Goal: Task Accomplishment & Management: Manage account settings

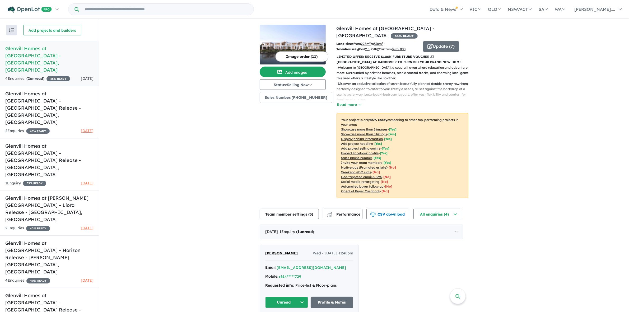
click at [199, 174] on div "View 6 projects in your account Glenvill Homes at The [GEOGRAPHIC_DATA] - [GEOG…" at bounding box center [364, 199] width 530 height 359
click at [152, 197] on div "View 6 projects in your account Glenvill Homes at The [GEOGRAPHIC_DATA] - [GEOG…" at bounding box center [364, 199] width 530 height 359
click at [68, 292] on h5 "Glenvill Homes at [GEOGRAPHIC_DATA] – [GEOGRAPHIC_DATA] Release - [GEOGRAPHIC_D…" at bounding box center [49, 310] width 88 height 36
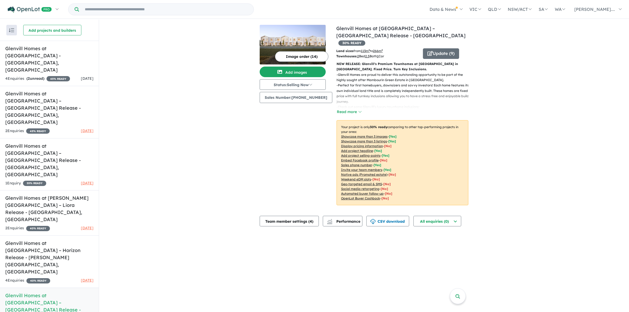
click at [291, 122] on div "Image order ( 14 ) Add images Status: Selling Now In Planning Coming Soon Selli…" at bounding box center [298, 118] width 77 height 187
click at [316, 99] on button "Sales Number: +610424111360" at bounding box center [296, 97] width 73 height 11
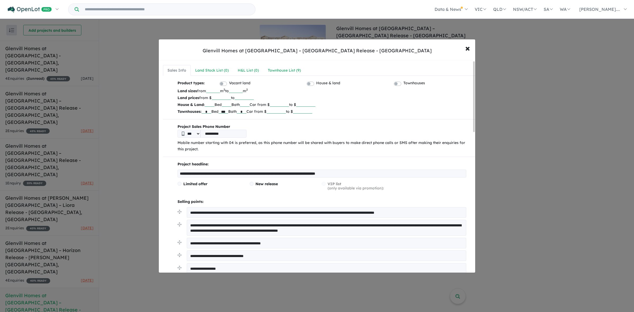
click at [230, 134] on input "**********" at bounding box center [223, 134] width 46 height 8
click at [229, 134] on input "**********" at bounding box center [223, 134] width 46 height 8
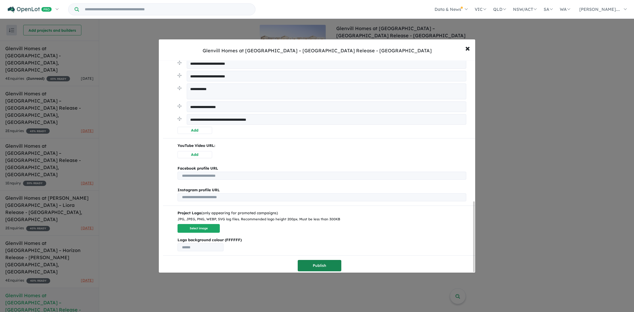
click at [332, 263] on button "Publish" at bounding box center [320, 265] width 44 height 11
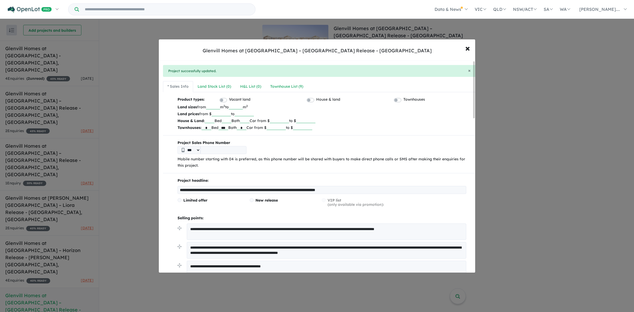
click at [374, 119] on p "House & Land: Bed Bath Car from $ to $" at bounding box center [321, 120] width 289 height 7
click at [275, 89] on div "Townhouse List ( 9 )" at bounding box center [284, 86] width 33 height 6
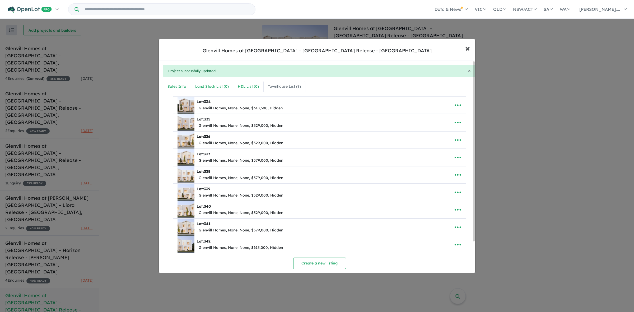
click at [470, 46] on button "× Close" at bounding box center [467, 48] width 15 height 14
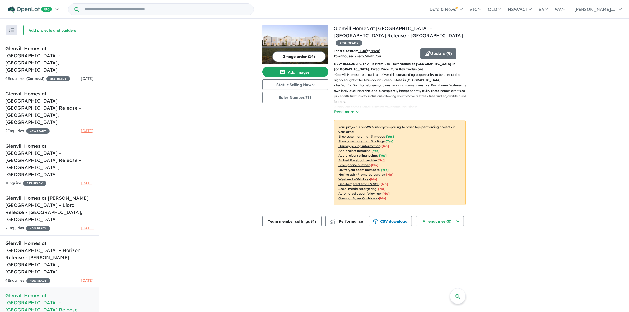
click at [299, 126] on div "Image order ( 14 ) Add images Status: Selling Now In Planning Coming Soon Selli…" at bounding box center [297, 118] width 71 height 187
click at [317, 97] on button "Sales Number: ???" at bounding box center [295, 97] width 66 height 11
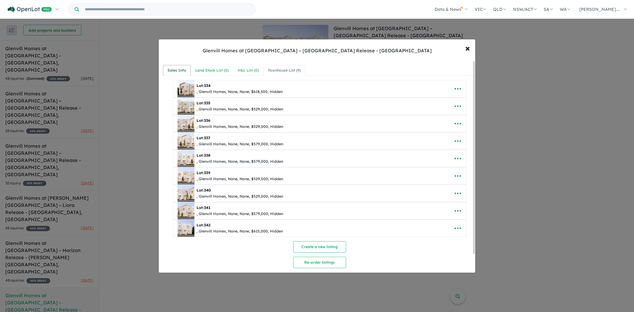
click at [173, 73] on div "Sales Info" at bounding box center [176, 70] width 19 height 6
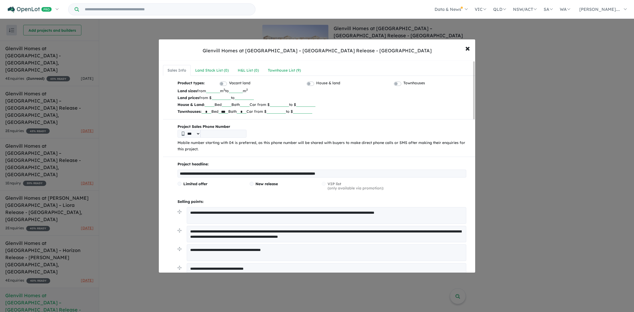
click at [233, 133] on input "tel" at bounding box center [223, 134] width 46 height 8
drag, startPoint x: 465, startPoint y: 48, endPoint x: 448, endPoint y: 101, distance: 55.9
click at [448, 101] on div "**********" at bounding box center [316, 156] width 317 height 234
click at [468, 52] on span "×" at bounding box center [467, 47] width 5 height 11
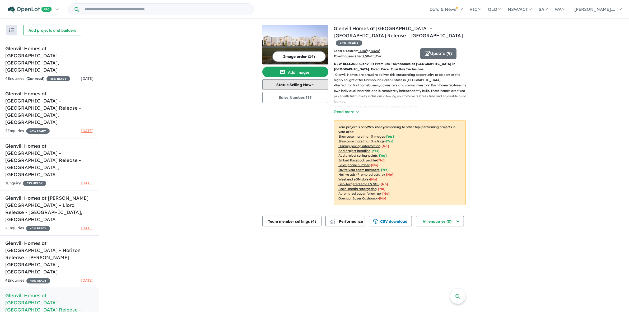
click at [313, 81] on button "Status: Selling Now" at bounding box center [295, 84] width 66 height 11
click at [420, 86] on p "- Perfect for first homebuyers, downsizers and savvy investors! Each home featu…" at bounding box center [402, 94] width 136 height 22
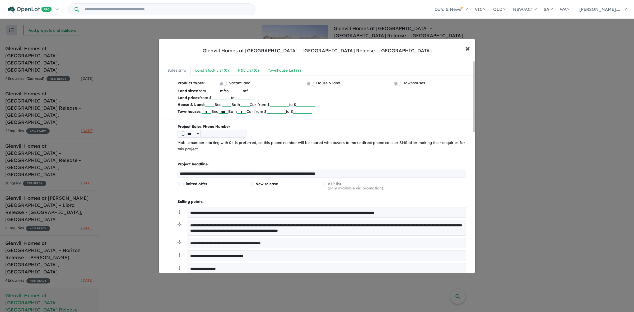
click at [466, 51] on span "×" at bounding box center [467, 47] width 5 height 11
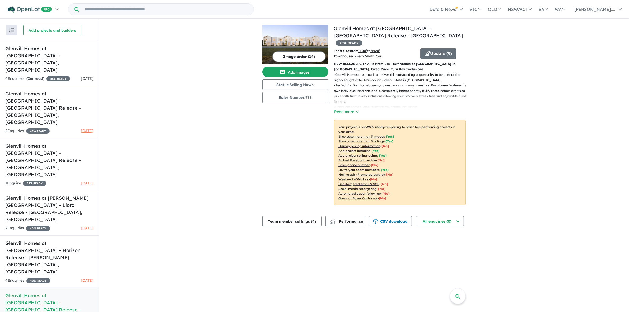
click at [517, 70] on div "View 6 projects in your account Glenvill Homes at Mambourin Green Estate – Gree…" at bounding box center [364, 125] width 530 height 211
click at [313, 130] on div "Image order ( 14 ) Add images Status: Selling Now In Planning Coming Soon Selli…" at bounding box center [297, 118] width 71 height 187
click at [289, 39] on img at bounding box center [295, 45] width 66 height 40
click at [304, 83] on button "Status: Selling Now" at bounding box center [295, 84] width 66 height 11
click at [284, 133] on button "Sold Out" at bounding box center [281, 133] width 39 height 12
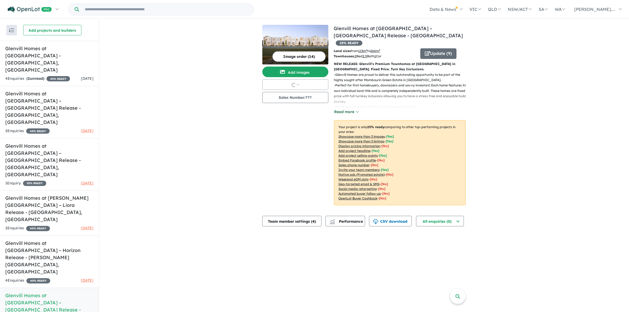
click at [346, 109] on button "Read more" at bounding box center [346, 112] width 25 height 6
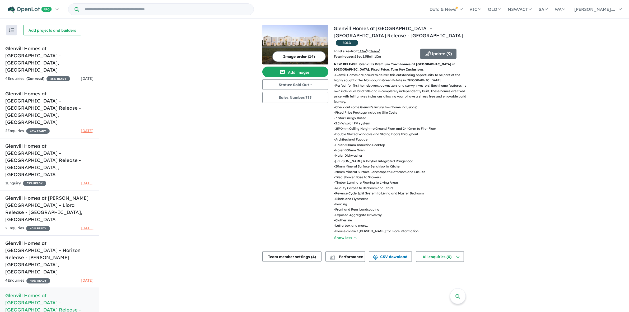
click at [394, 115] on p "- 7 Star Energy Rated" at bounding box center [402, 117] width 136 height 5
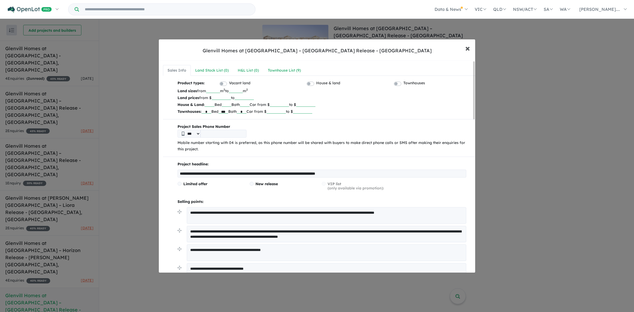
click at [462, 51] on button "× Close" at bounding box center [467, 48] width 15 height 14
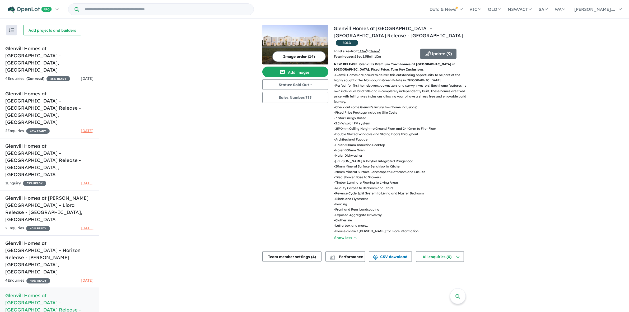
click at [528, 69] on div "View 6 projects in your account Glenvill Homes at [GEOGRAPHIC_DATA] – [GEOGRAPH…" at bounding box center [364, 143] width 530 height 246
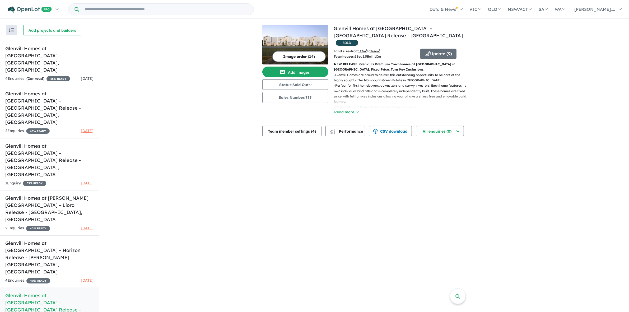
click at [233, 158] on div "View 6 projects in your account Glenvill Homes at [GEOGRAPHIC_DATA] – [GEOGRAPH…" at bounding box center [364, 166] width 530 height 293
click at [397, 83] on p "- Perfect for first homebuyers, downsizers and savvy investors! Each home featu…" at bounding box center [402, 94] width 136 height 22
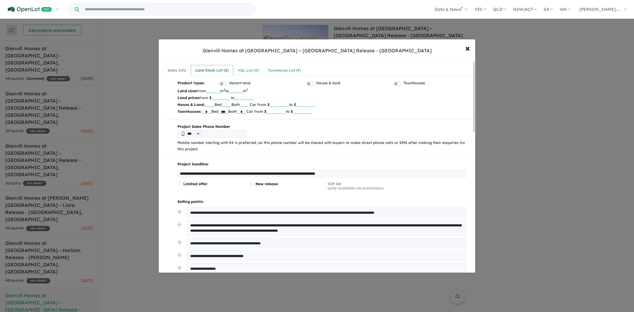
click at [215, 72] on div "Land Stock List ( 0 )" at bounding box center [212, 70] width 34 height 6
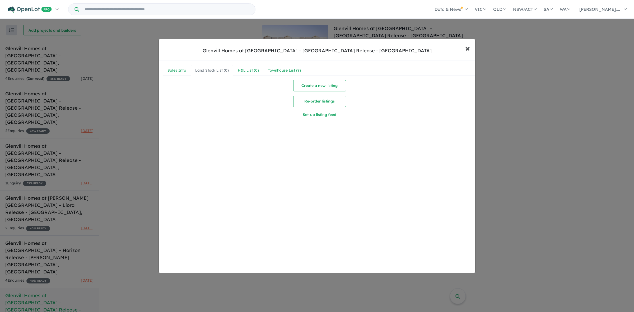
click at [464, 46] on button "× Close" at bounding box center [467, 48] width 15 height 14
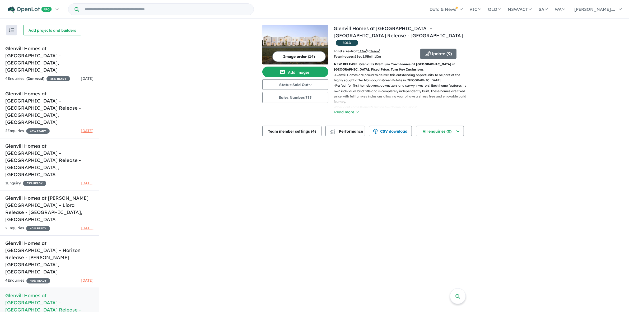
click at [220, 129] on div "View 6 projects in your account Glenvill Homes at [GEOGRAPHIC_DATA] – [GEOGRAPH…" at bounding box center [364, 80] width 530 height 121
click at [219, 147] on div "View 6 projects in your account Glenvill Homes at [GEOGRAPHIC_DATA] – [GEOGRAPH…" at bounding box center [364, 166] width 530 height 293
click at [83, 55] on h5 "Glenvill Homes at The [GEOGRAPHIC_DATA] - [GEOGRAPHIC_DATA] , [GEOGRAPHIC_DATA]" at bounding box center [49, 59] width 88 height 29
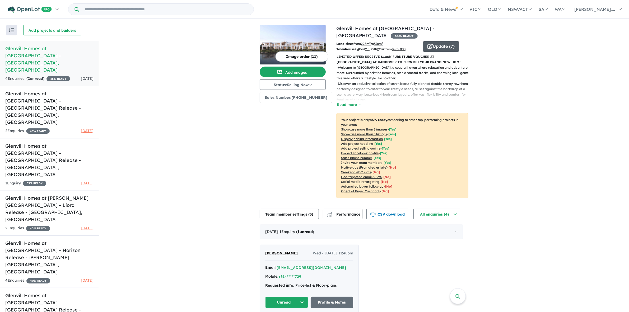
click at [444, 44] on button "Update ( 7 )" at bounding box center [441, 46] width 36 height 11
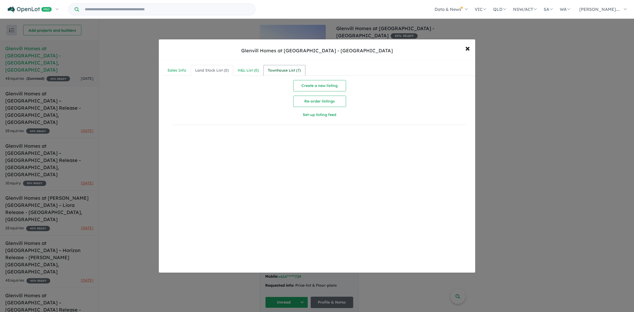
click at [278, 70] on div "Townhouse List ( 7 )" at bounding box center [284, 70] width 33 height 6
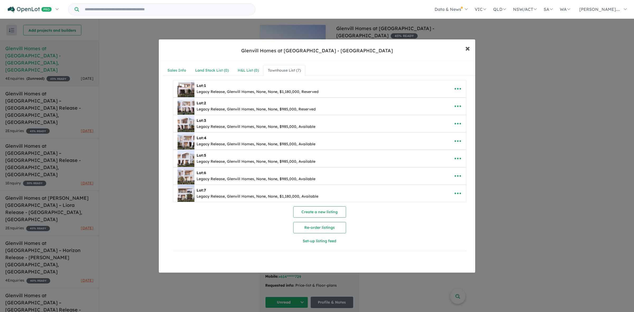
click at [471, 48] on button "× Close" at bounding box center [467, 48] width 15 height 14
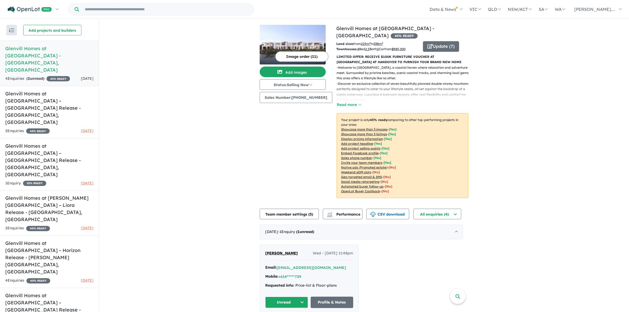
click at [154, 130] on div "View 6 projects in your account Glenvill Homes at The [GEOGRAPHIC_DATA] - [GEOG…" at bounding box center [364, 199] width 530 height 359
